Goal: Check status

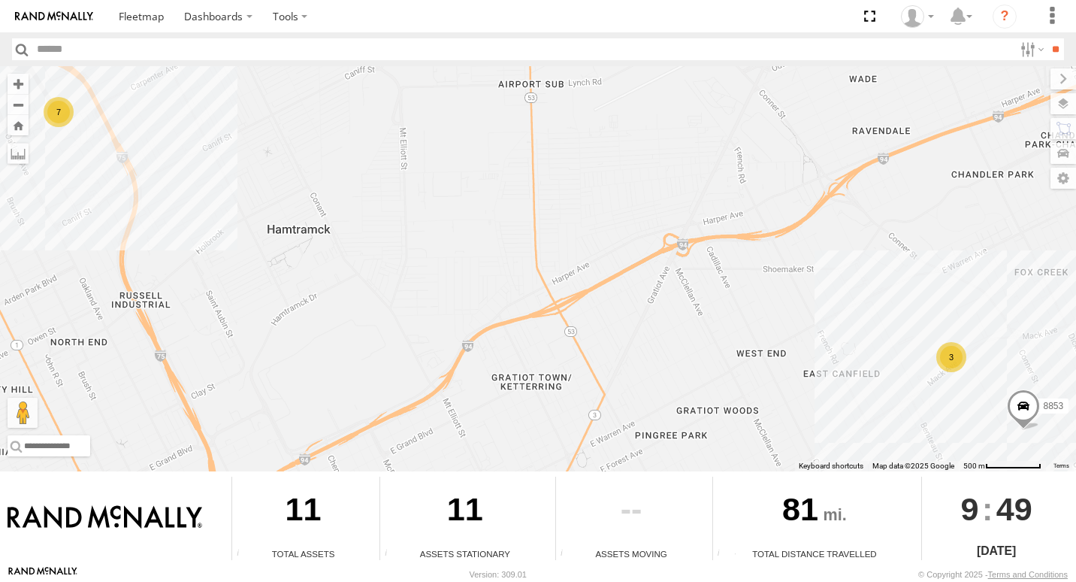
click at [952, 353] on div "3" at bounding box center [952, 357] width 30 height 30
click at [949, 353] on div "3" at bounding box center [952, 357] width 30 height 30
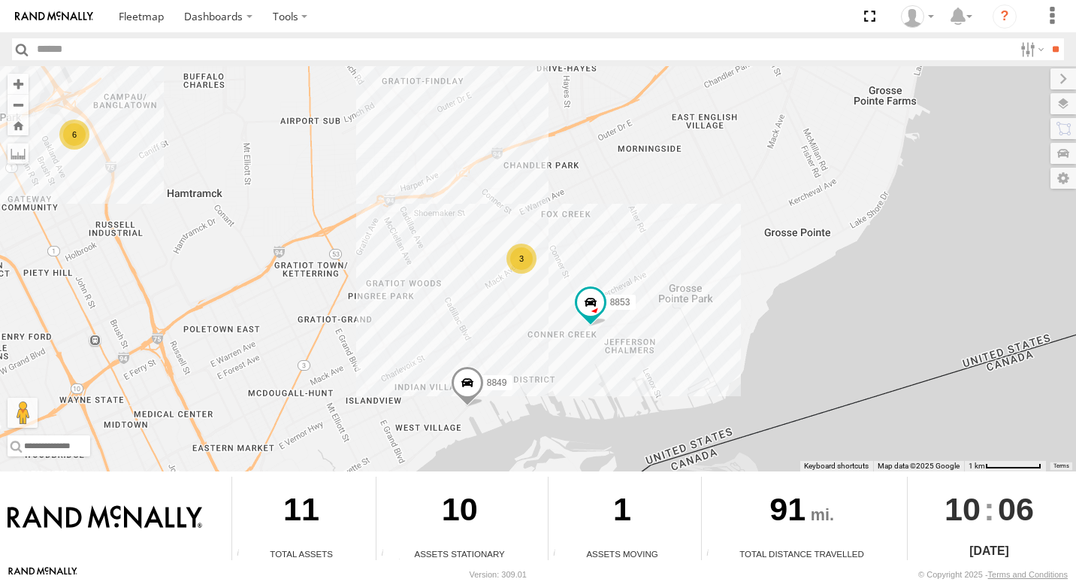
drag, startPoint x: 704, startPoint y: 329, endPoint x: 502, endPoint y: 338, distance: 201.6
click at [502, 338] on div "6 3 8853 8849" at bounding box center [538, 268] width 1076 height 405
